Goal: Information Seeking & Learning: Learn about a topic

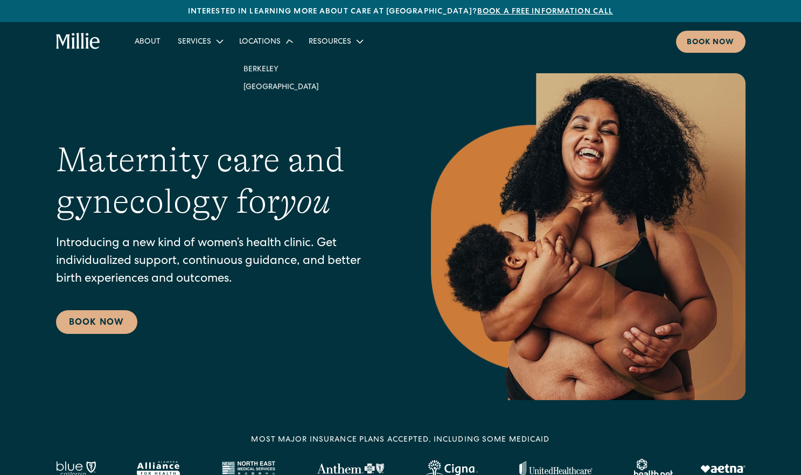
click at [258, 45] on div "Locations" at bounding box center [259, 42] width 41 height 11
click at [211, 106] on link "Classes & Other Support" at bounding box center [230, 103] width 115 height 18
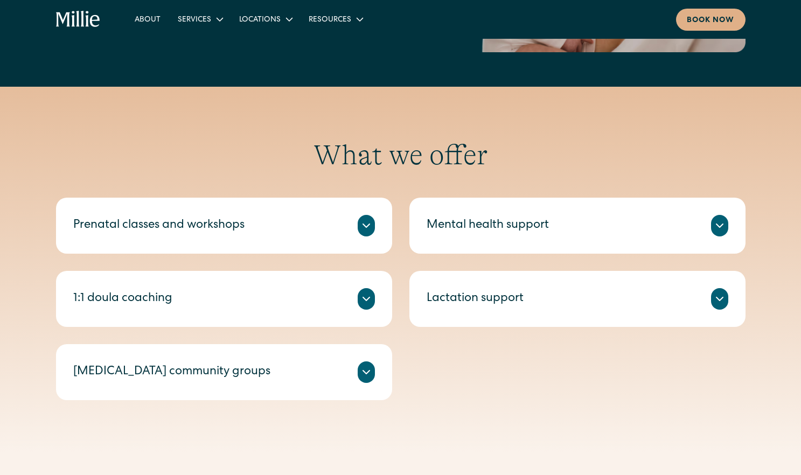
scroll to position [323, 0]
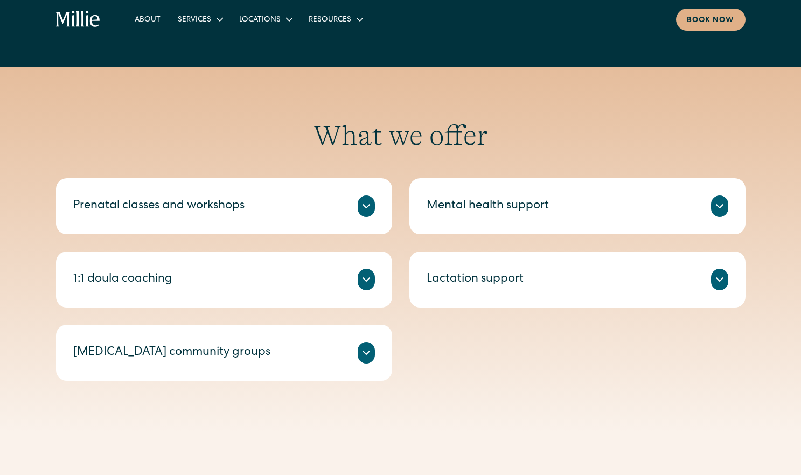
click at [723, 207] on icon at bounding box center [719, 206] width 13 height 13
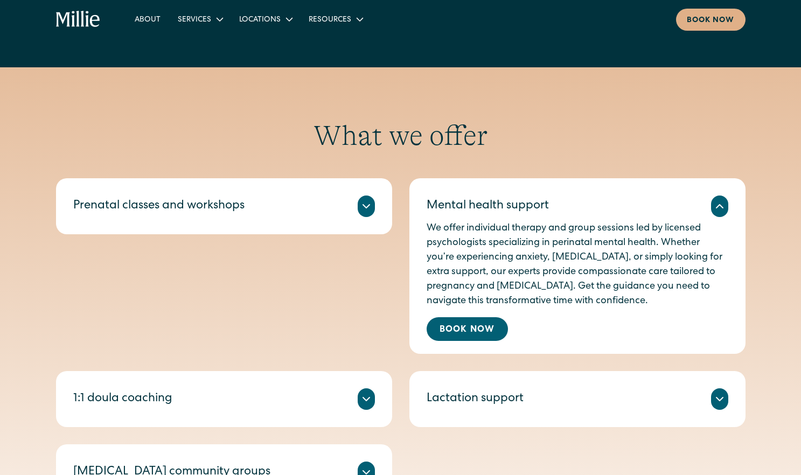
click at [760, 254] on div "What we offer Prenatal classes and workshops Millie’s prenatal classes and work…" at bounding box center [400, 309] width 801 height 381
click at [723, 404] on icon at bounding box center [719, 399] width 13 height 13
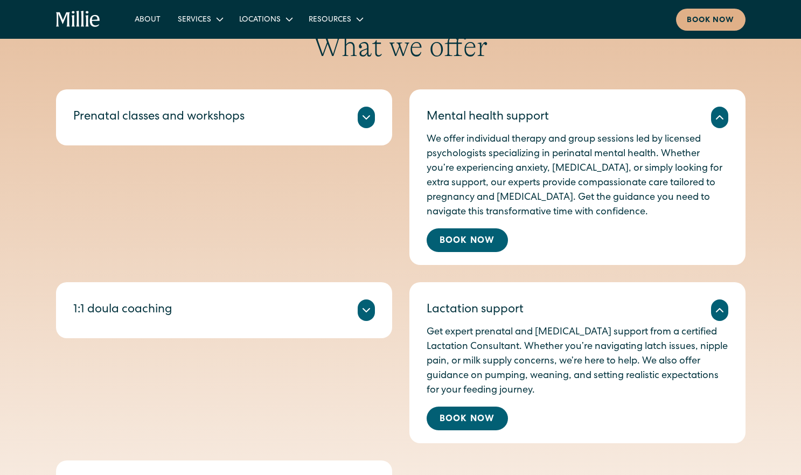
scroll to position [431, 0]
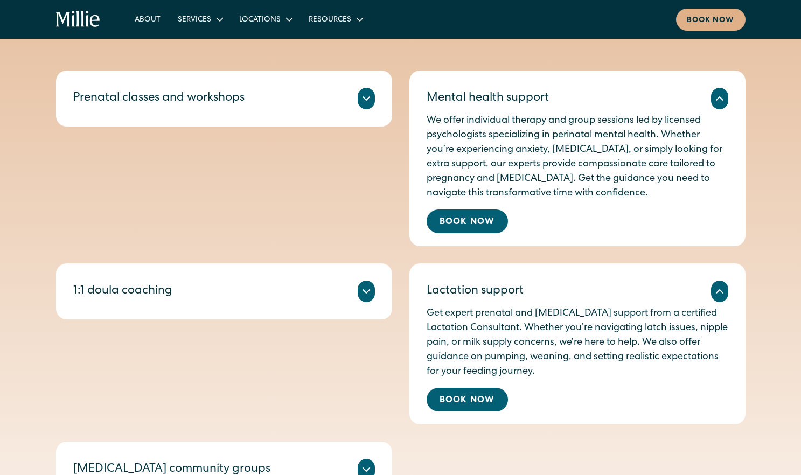
click at [365, 100] on icon at bounding box center [366, 98] width 6 height 3
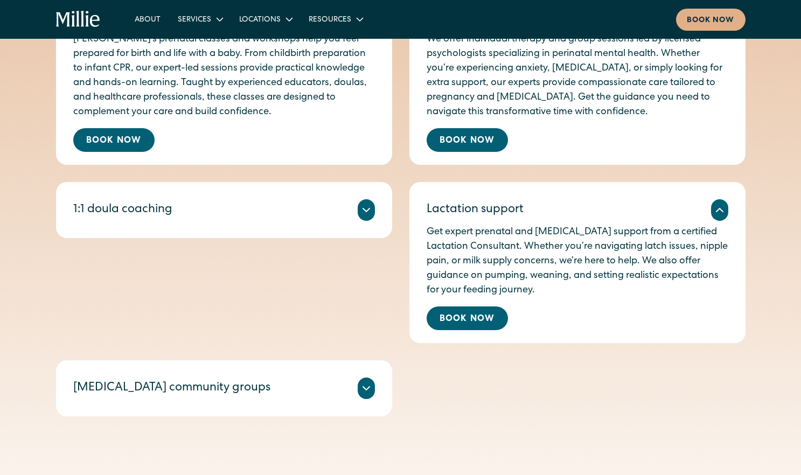
scroll to position [538, 0]
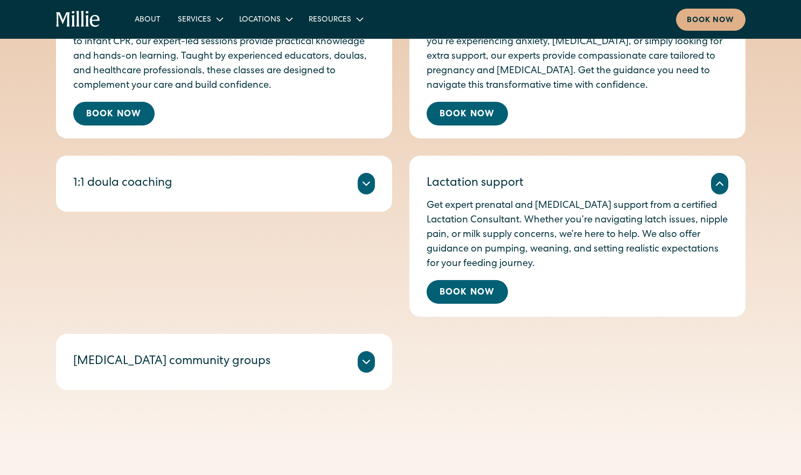
click at [372, 184] on icon at bounding box center [366, 183] width 13 height 13
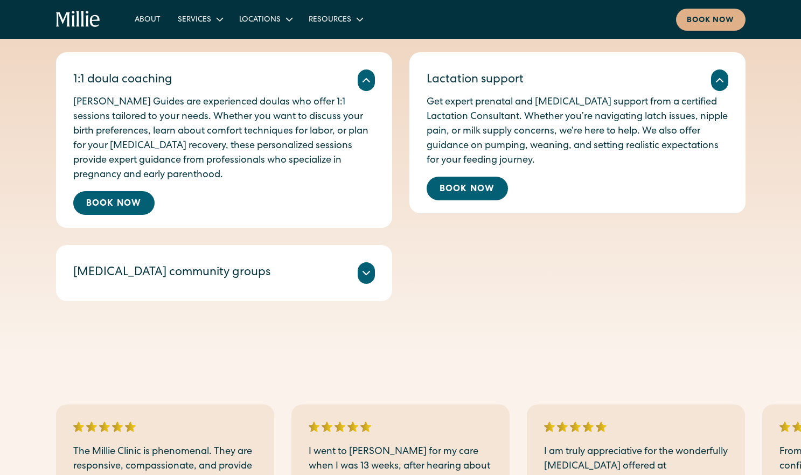
scroll to position [646, 0]
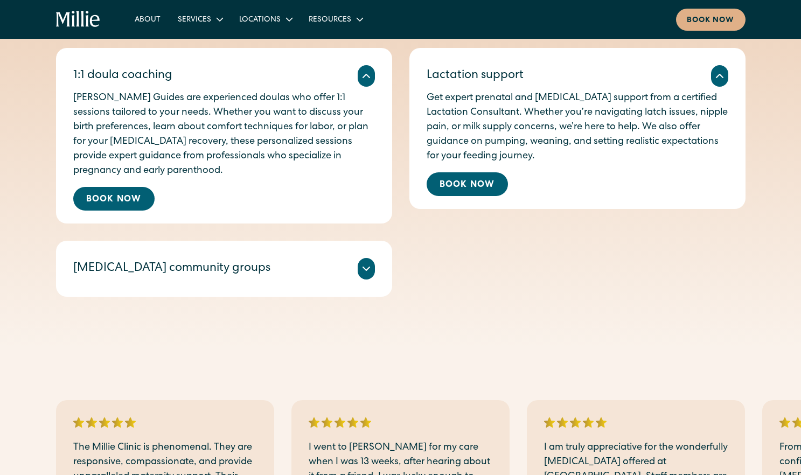
click at [368, 269] on icon at bounding box center [366, 268] width 6 height 3
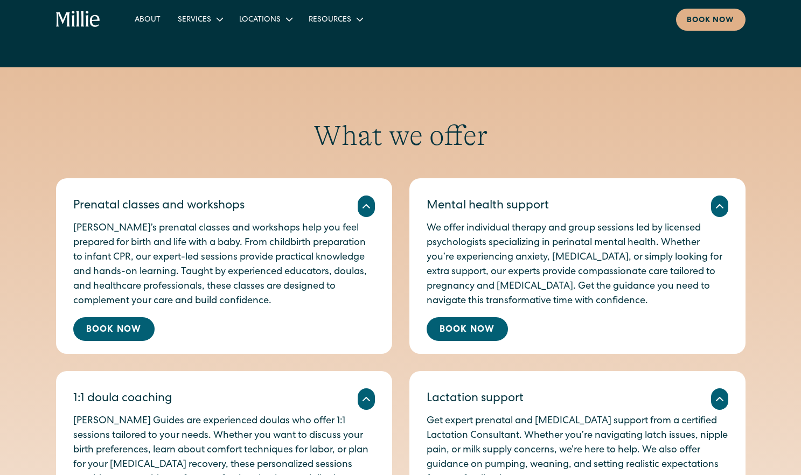
scroll to position [0, 0]
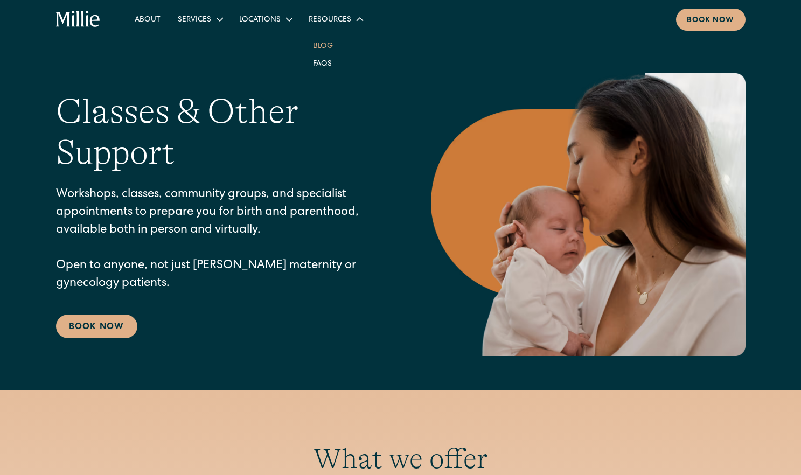
click at [327, 42] on link "Blog" at bounding box center [322, 46] width 37 height 18
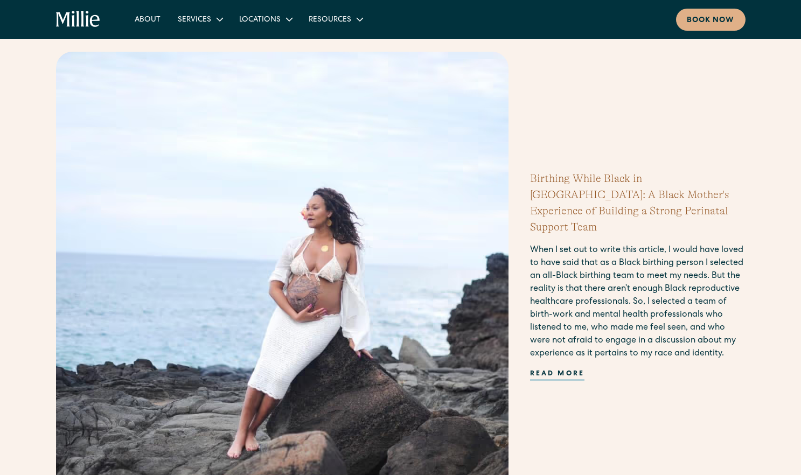
scroll to position [323, 0]
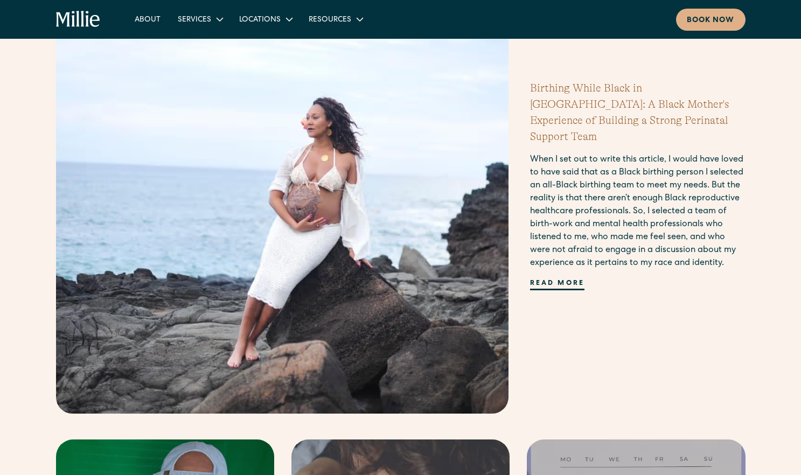
click at [571, 279] on div "Read more" at bounding box center [557, 284] width 55 height 12
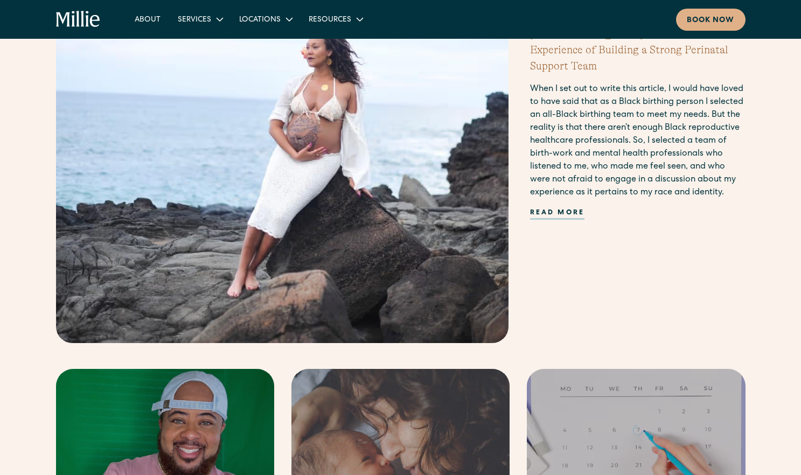
scroll to position [377, 0]
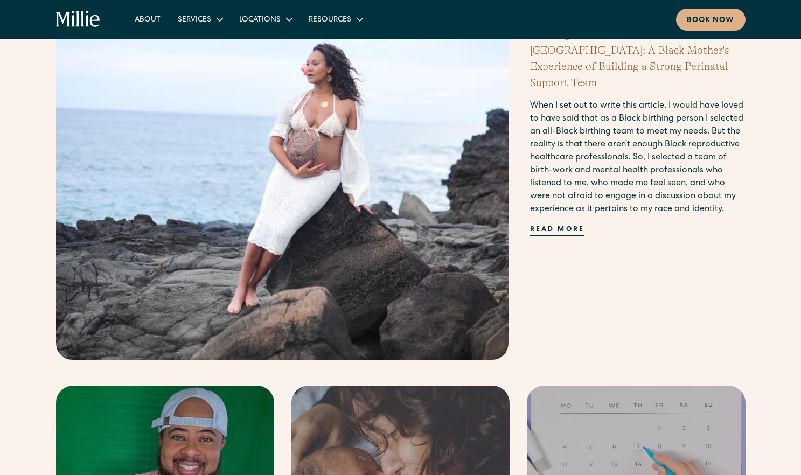
click at [550, 225] on div "Read more" at bounding box center [557, 231] width 55 height 12
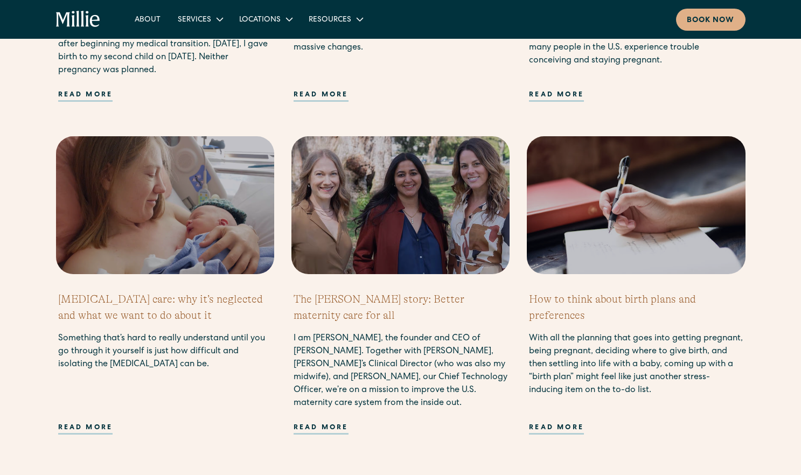
scroll to position [969, 0]
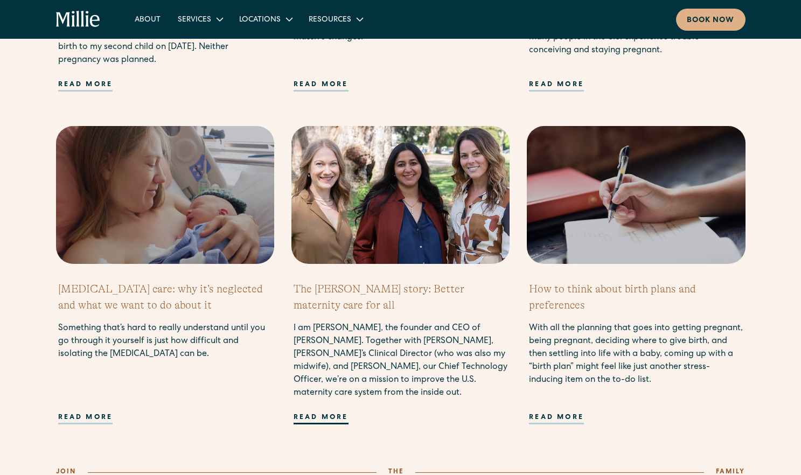
click at [326, 412] on div "Read more" at bounding box center [320, 418] width 55 height 12
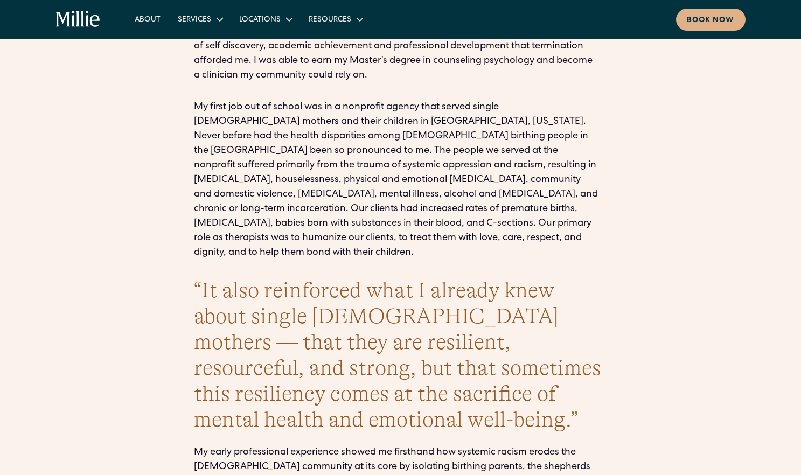
scroll to position [1346, 0]
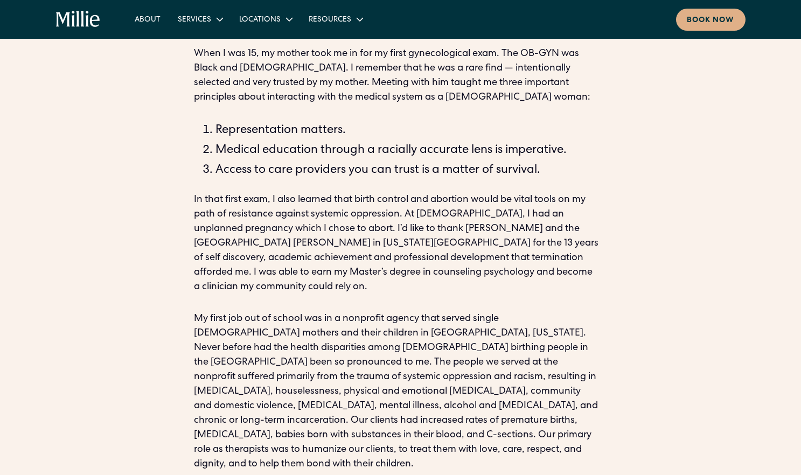
scroll to position [1400, 0]
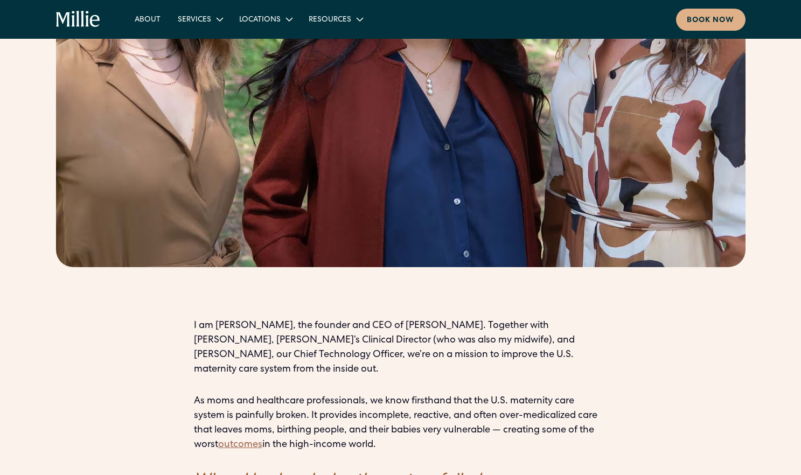
scroll to position [538, 0]
